Goal: Transaction & Acquisition: Purchase product/service

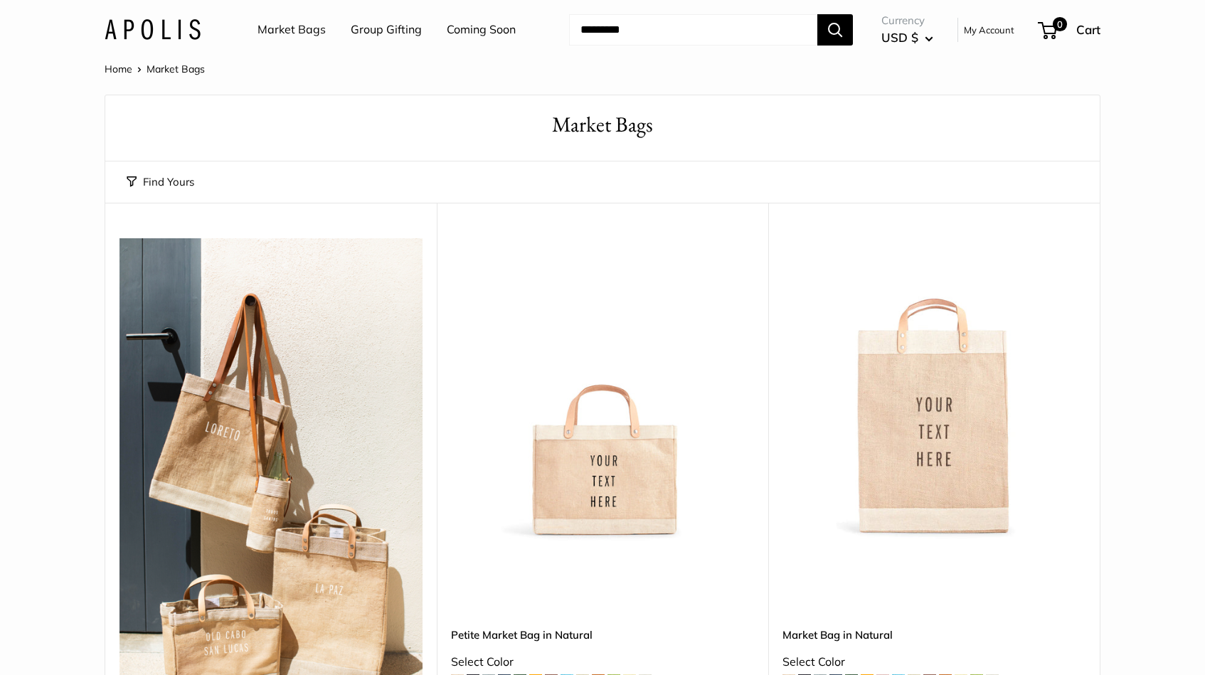
click at [480, 26] on link "Coming Soon" at bounding box center [481, 29] width 69 height 21
click at [135, 33] on img at bounding box center [153, 29] width 96 height 21
click at [169, 186] on button "Find Yours" at bounding box center [161, 182] width 68 height 20
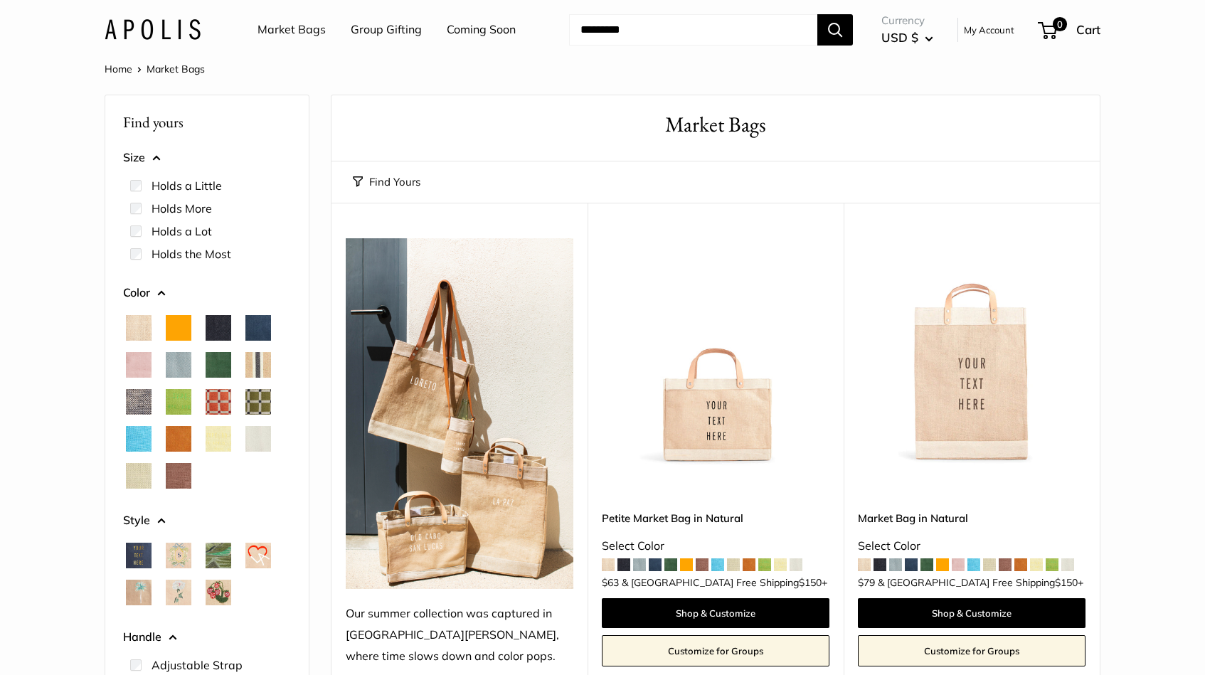
click at [139, 354] on span "Blush" at bounding box center [139, 365] width 26 height 26
